Goal: Task Accomplishment & Management: Complete application form

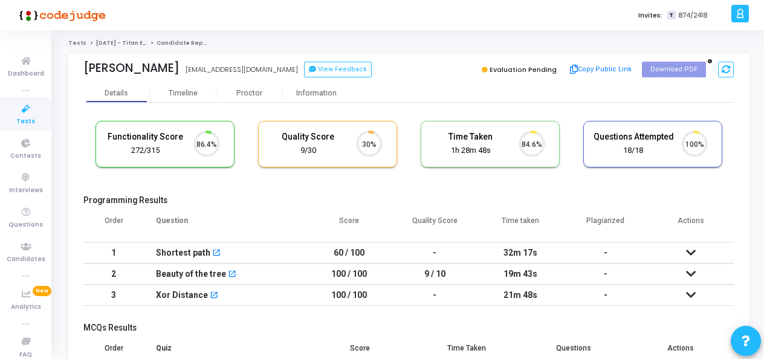
scroll to position [25, 30]
click at [8, 122] on link "Tests" at bounding box center [25, 113] width 51 height 33
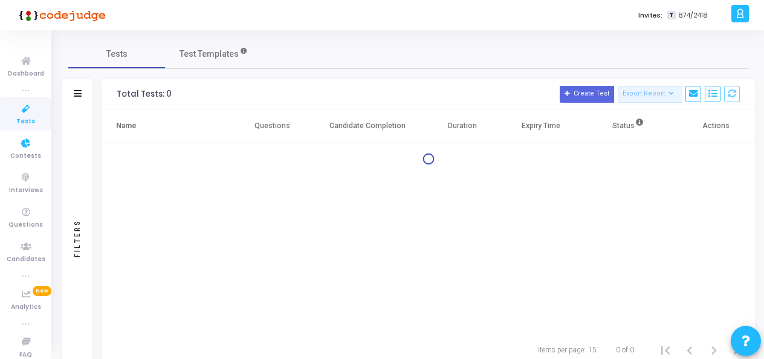
click at [8, 122] on link "Tests" at bounding box center [25, 113] width 51 height 33
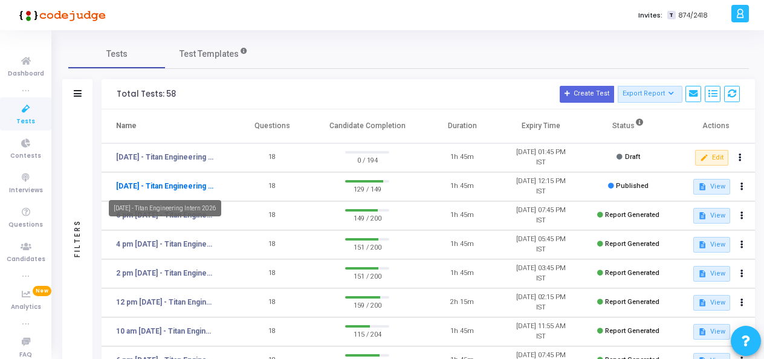
click at [187, 181] on link "[DATE] - Titan Engineering Intern 2026" at bounding box center [165, 186] width 99 height 11
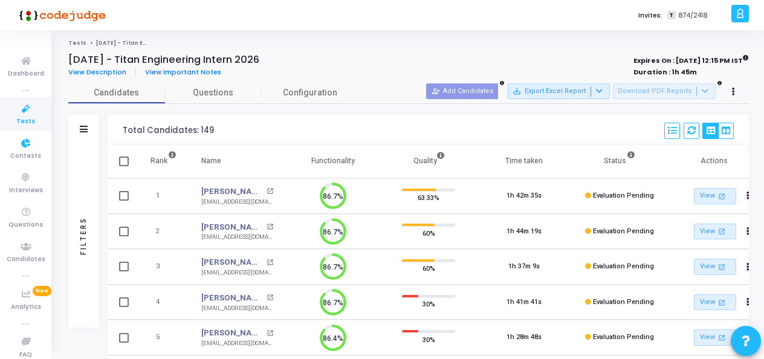
click at [22, 121] on span "Tests" at bounding box center [25, 122] width 19 height 10
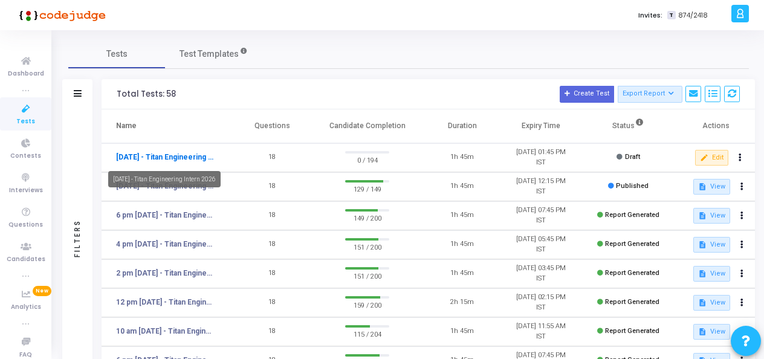
click at [181, 155] on link "[DATE] - Titan Engineering Intern 2026" at bounding box center [165, 157] width 99 height 11
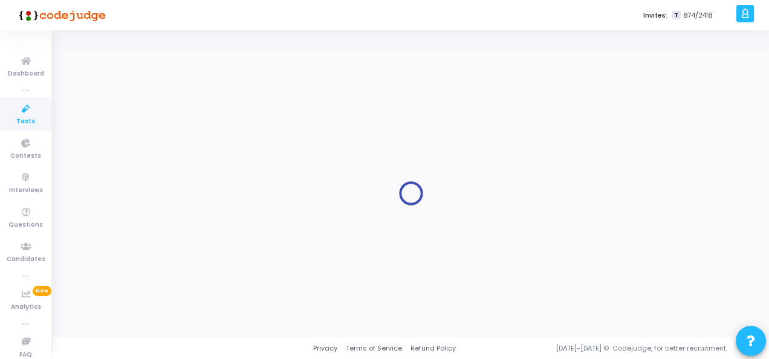
type input "[DATE] - Titan Engineering Intern 2026"
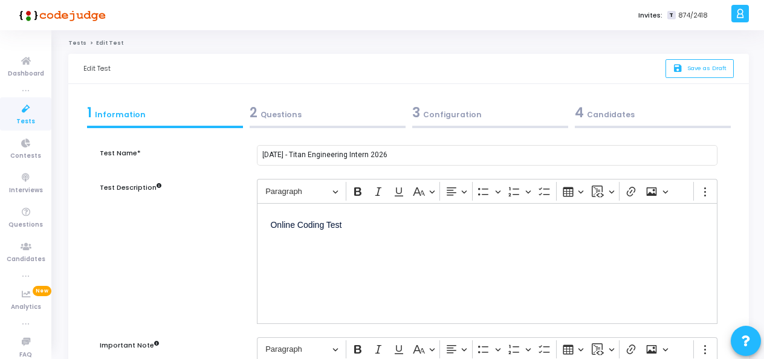
click at [621, 112] on div "4 Candidates" at bounding box center [653, 113] width 156 height 20
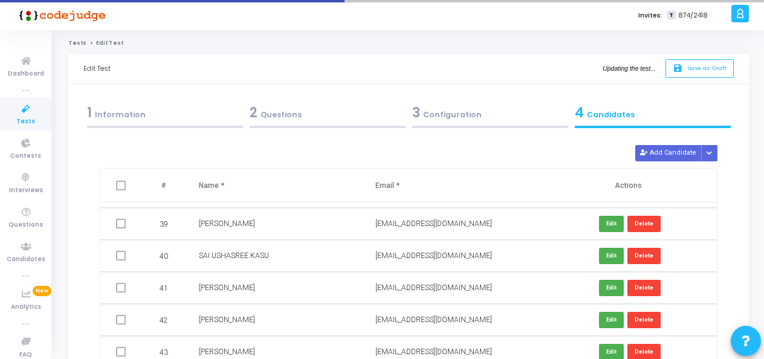
scroll to position [1270, 0]
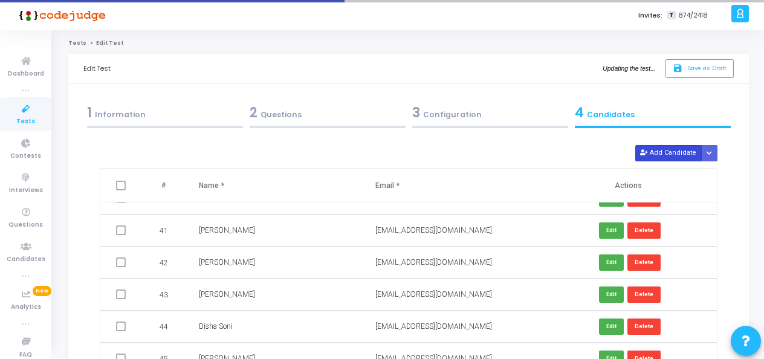
click at [663, 152] on button "Add Candidate" at bounding box center [668, 153] width 66 height 16
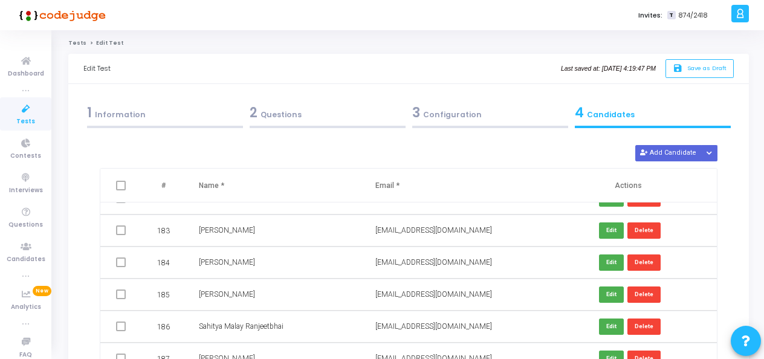
scroll to position [6090, 0]
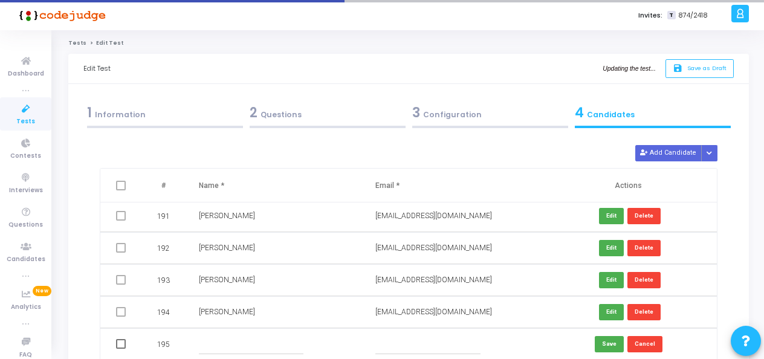
click at [235, 337] on input "text" at bounding box center [251, 344] width 105 height 20
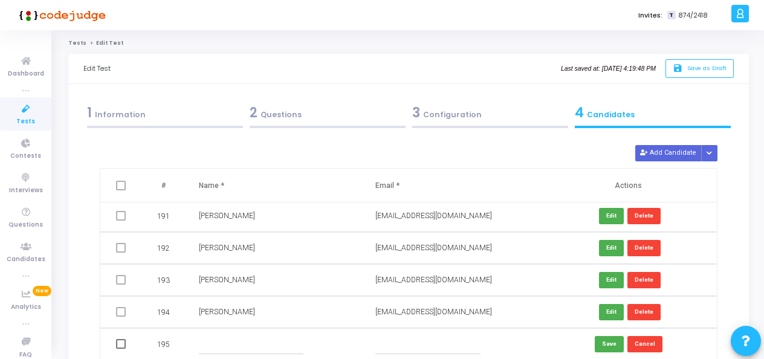
paste input "[PERSON_NAME]"
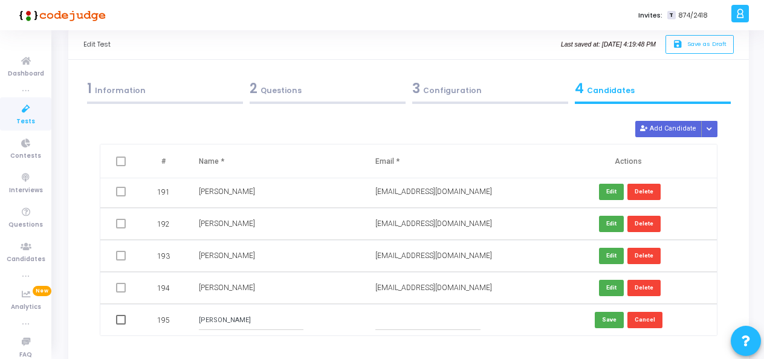
scroll to position [60, 0]
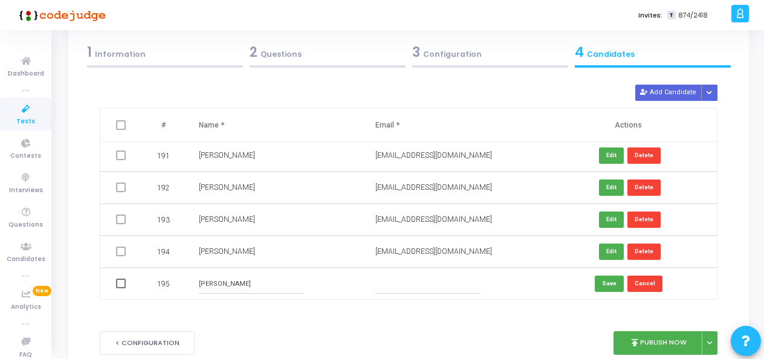
type input "[PERSON_NAME]"
click at [407, 283] on input "text" at bounding box center [427, 284] width 105 height 20
paste input "[EMAIL_ADDRESS][DOMAIN_NAME]"
type input "[EMAIL_ADDRESS][DOMAIN_NAME]"
click at [607, 281] on button "Save" at bounding box center [609, 284] width 29 height 16
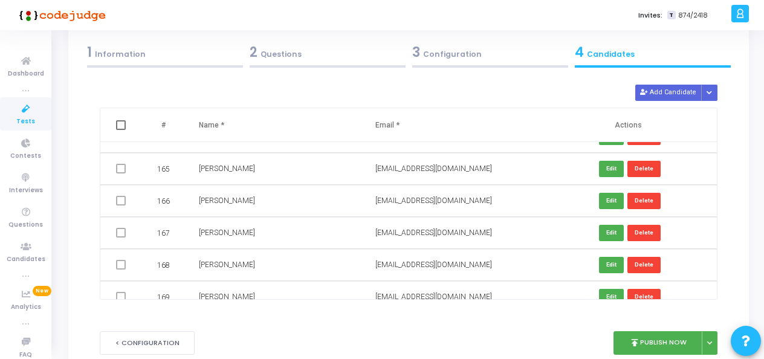
scroll to position [0, 0]
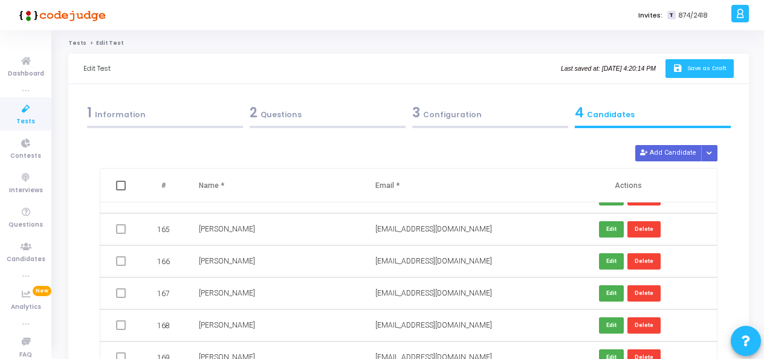
click at [709, 65] on span "Save as Draft" at bounding box center [706, 68] width 39 height 8
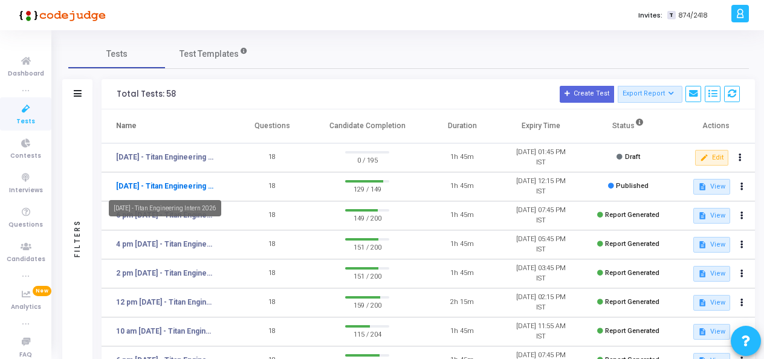
click at [166, 187] on link "[DATE] - Titan Engineering Intern 2026" at bounding box center [165, 186] width 99 height 11
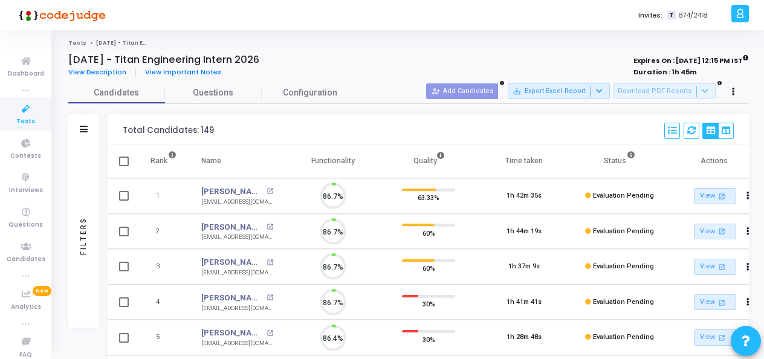
scroll to position [25, 30]
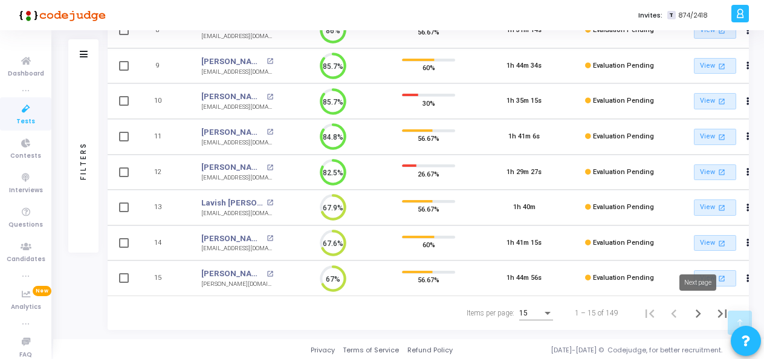
click at [692, 310] on icon "Next page" at bounding box center [698, 313] width 17 height 17
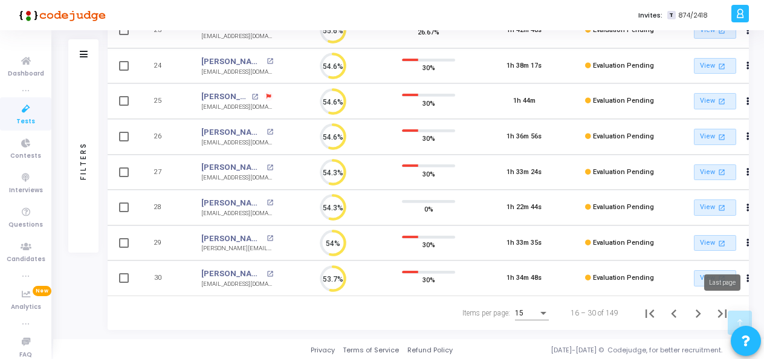
click at [722, 309] on icon "Last page" at bounding box center [722, 313] width 17 height 17
